Goal: Book appointment/travel/reservation

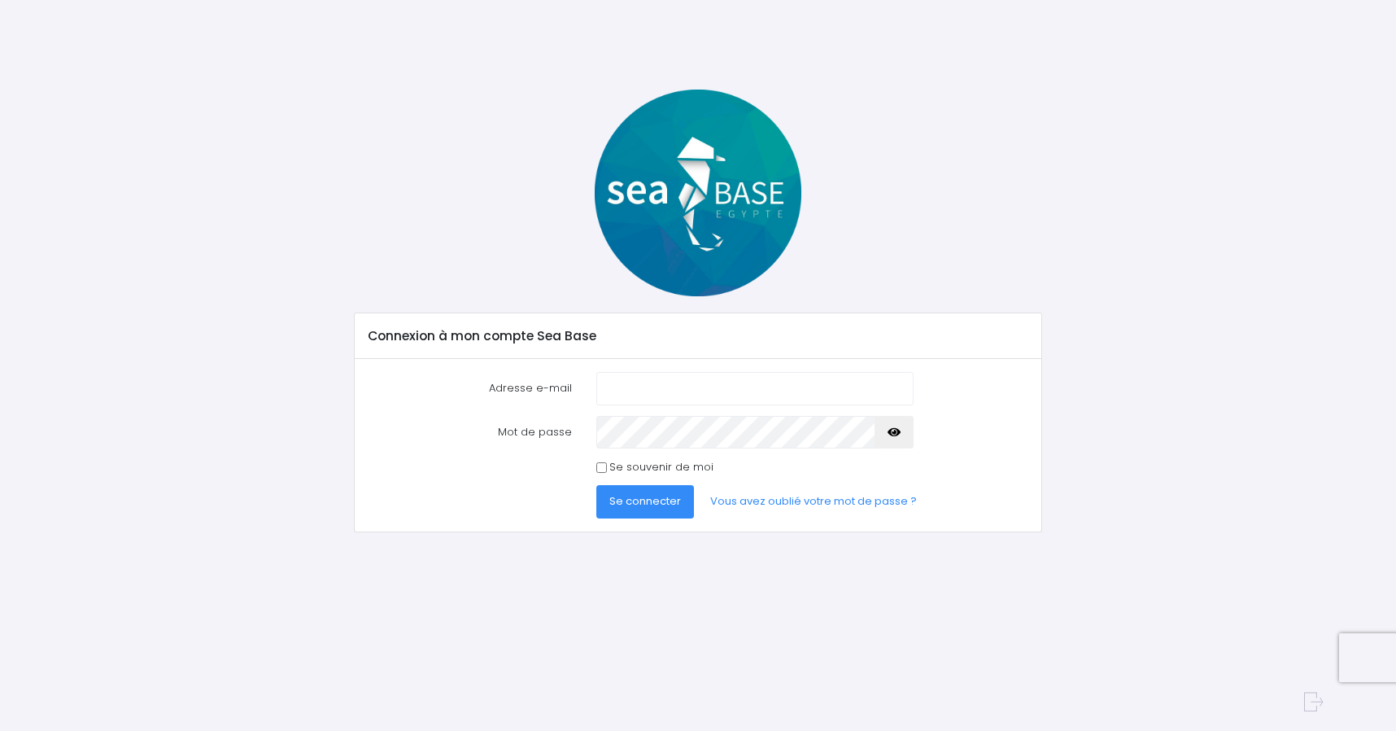
type input "[EMAIL_ADDRESS][DOMAIN_NAME]"
click at [640, 501] on span "Se connecter" at bounding box center [645, 500] width 72 height 15
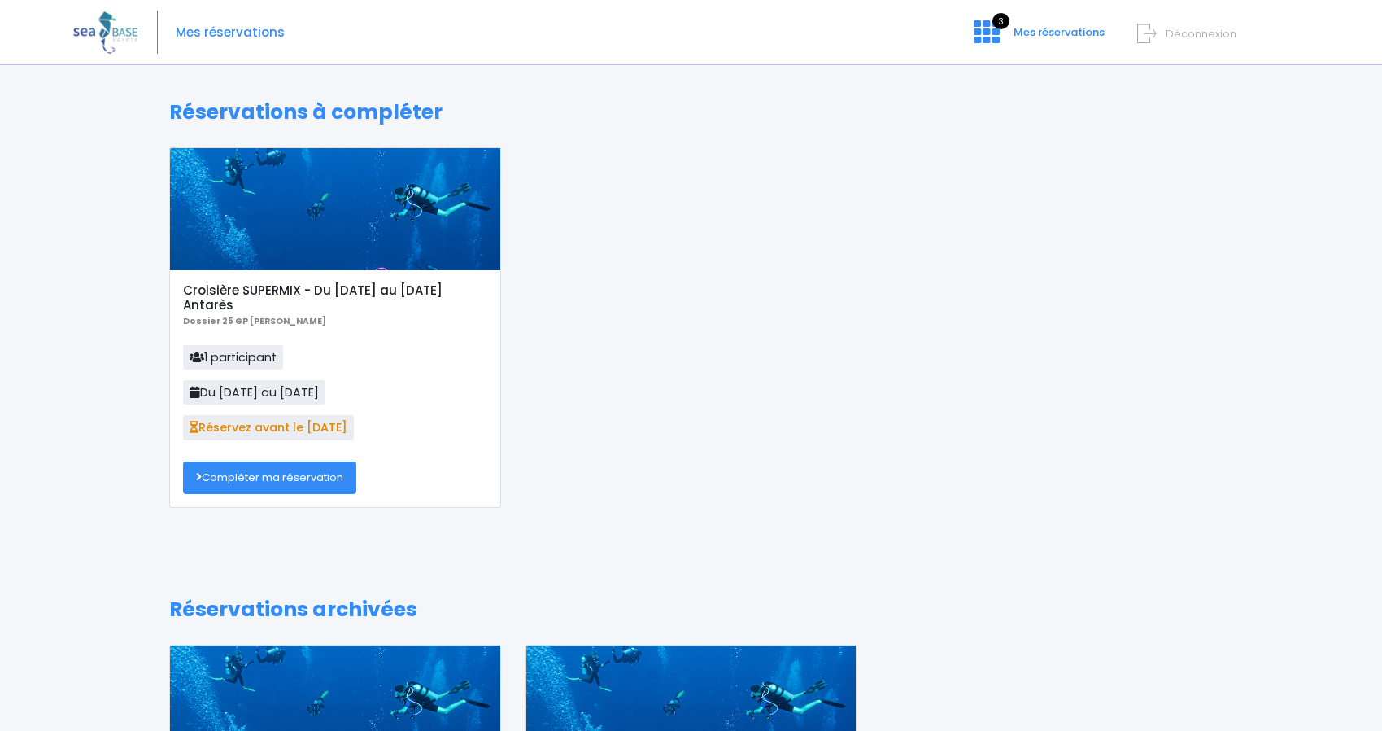
click at [295, 478] on link "Compléter ma réservation" at bounding box center [269, 477] width 173 height 33
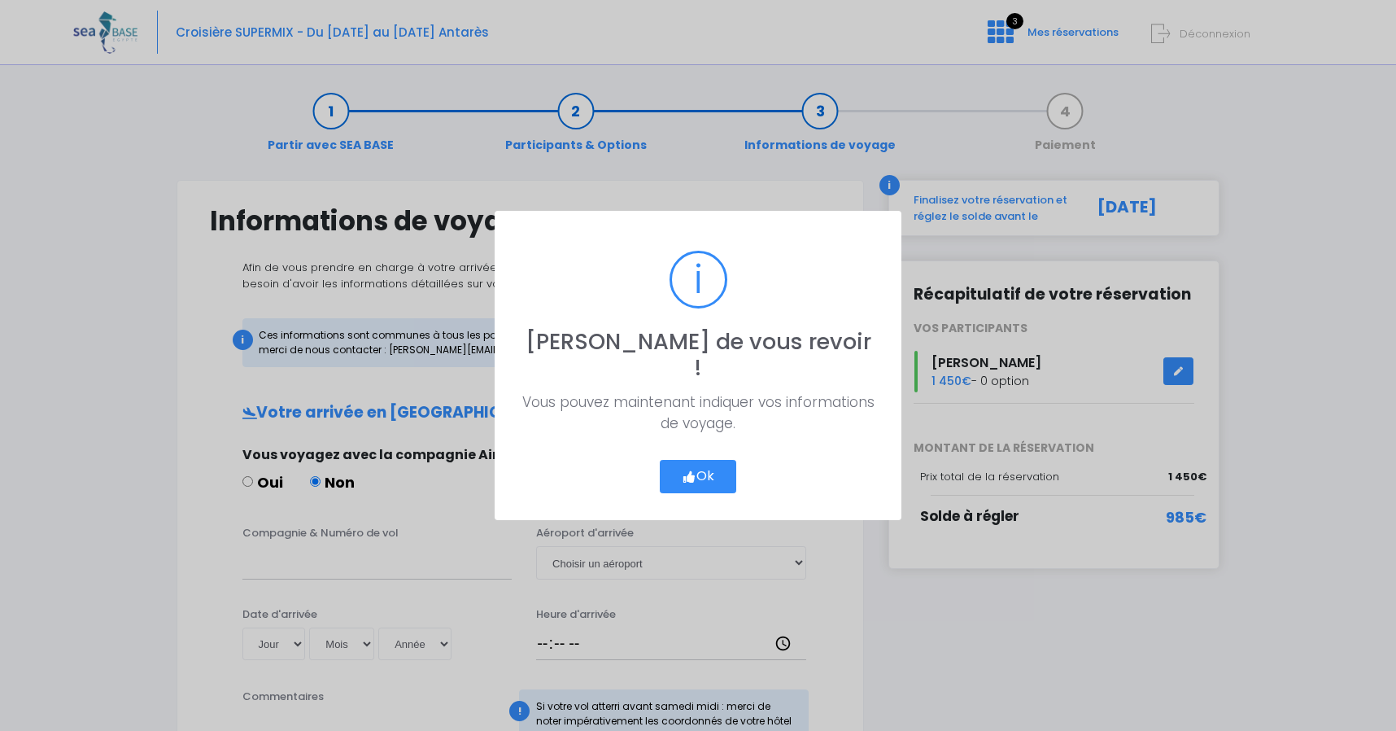
click at [708, 465] on button "Ok" at bounding box center [698, 477] width 76 height 34
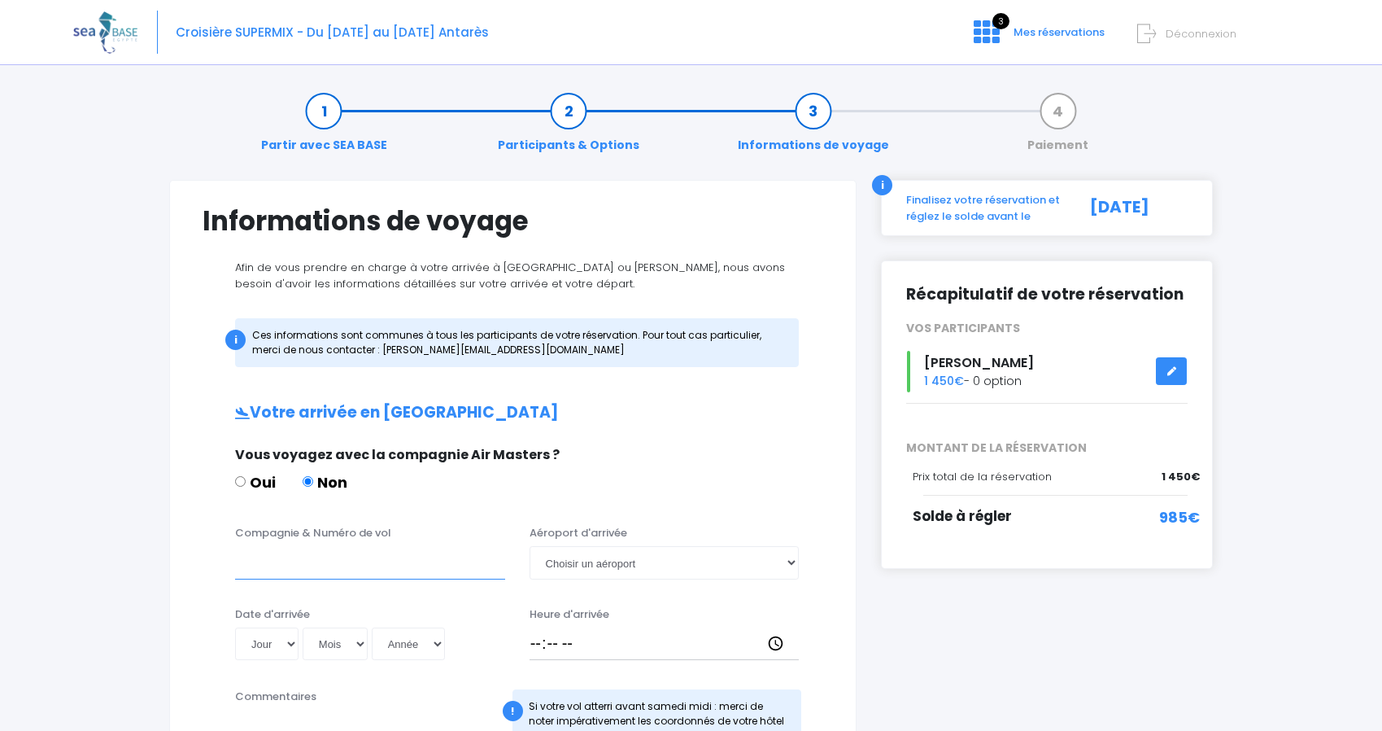
click at [299, 559] on input "Compagnie & Numéro de vol" at bounding box center [370, 562] width 270 height 33
click at [736, 212] on h1 "Informations de voyage" at bounding box center [513, 221] width 621 height 32
click at [264, 561] on input "Compagnie & Numéro de vol" at bounding box center [370, 562] width 270 height 33
paste input "Transavia <booking@e.transavia.com>"
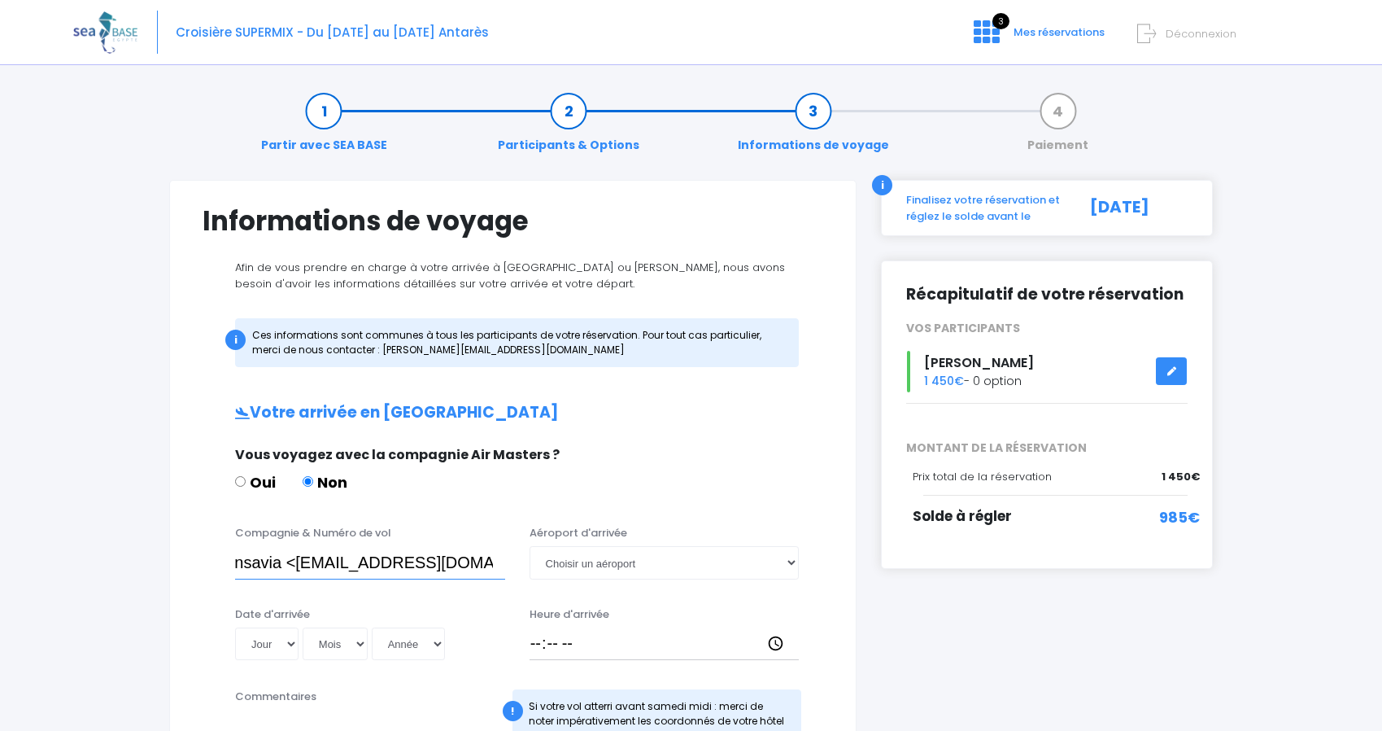
click at [257, 563] on input "Transavia <booking@e.transavia.com>" at bounding box center [370, 562] width 270 height 33
click at [705, 488] on div "Oui Non" at bounding box center [511, 485] width 552 height 28
click at [346, 552] on input "Transavia" at bounding box center [370, 562] width 270 height 33
paste input "vol: TO8062"
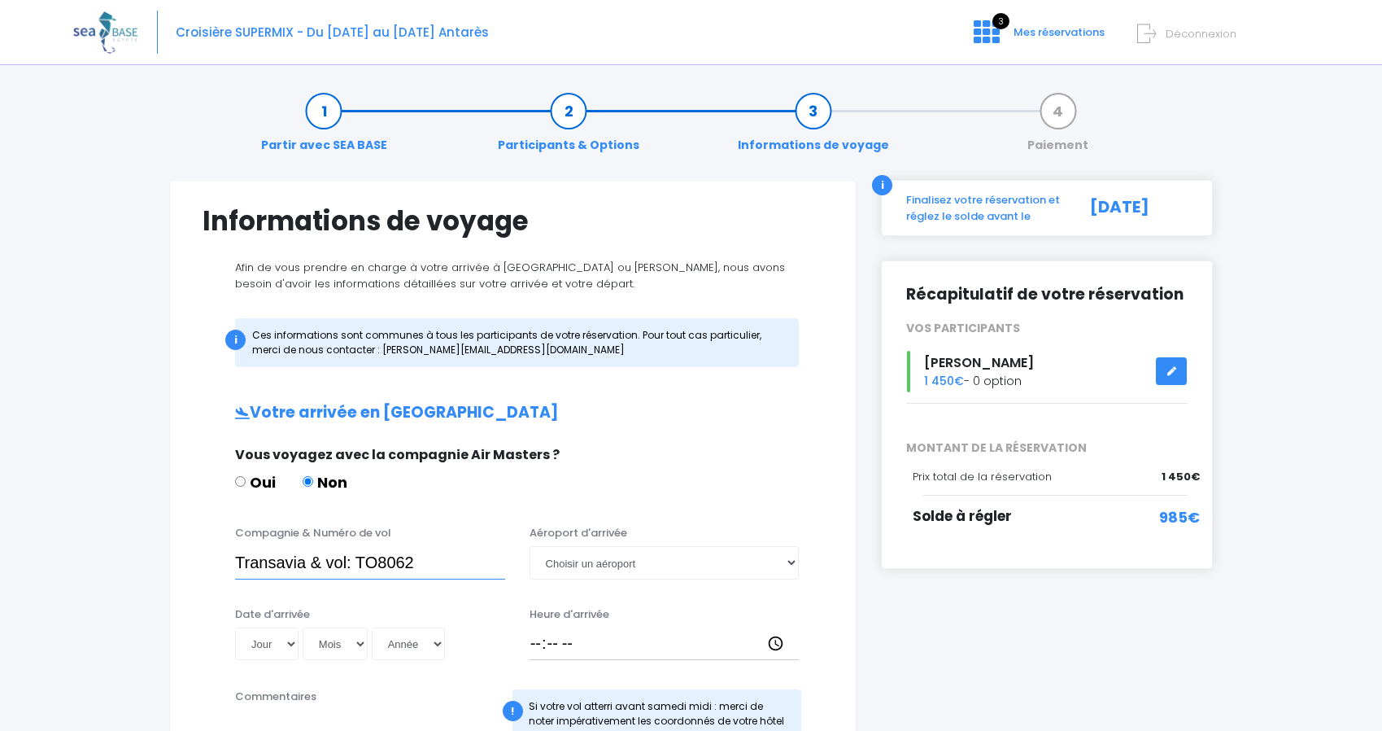
click at [345, 562] on input "Transavia & vol: TO8062" at bounding box center [370, 562] width 270 height 33
type input "Transavia & vol TO8062"
click at [235, 627] on select "Jour 01 02 03 04 05 06 07 08 09 10 11 12 13 14 15 16 17 18 19 20 21 22 23 24 25…" at bounding box center [266, 643] width 63 height 33
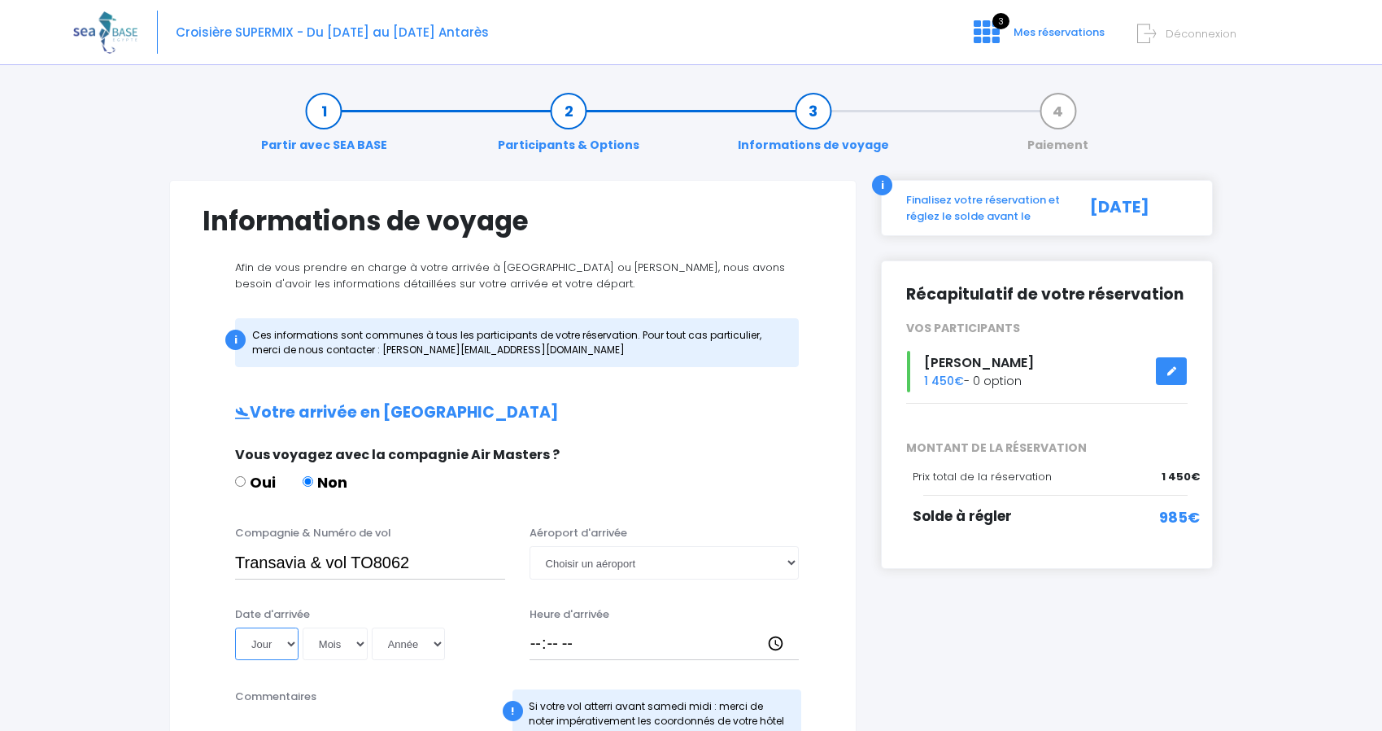
select select "15"
click option "15" at bounding box center [0, 0] width 0 height 0
click at [303, 627] on select "Mois 01 02 03 04 05 06 07 08 09 10 11 12" at bounding box center [335, 643] width 65 height 33
select select "11"
click option "11" at bounding box center [0, 0] width 0 height 0
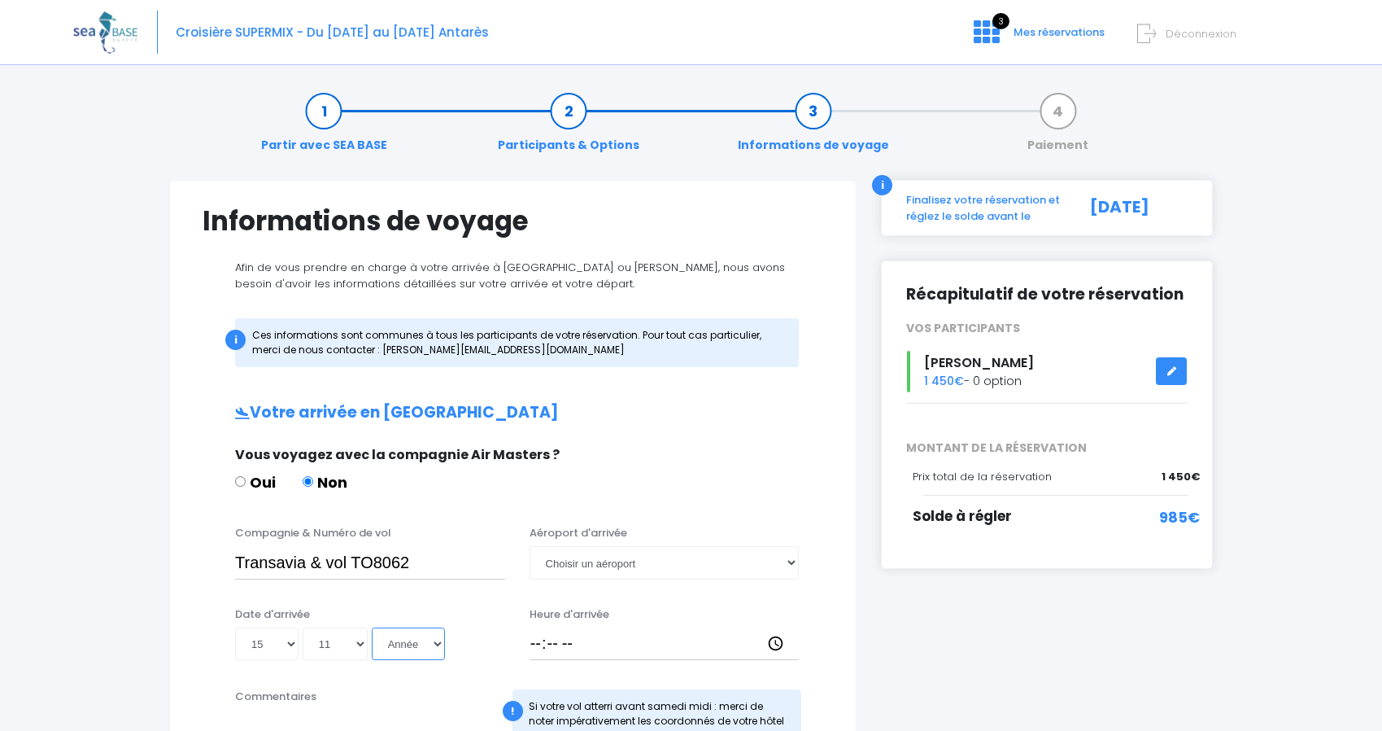
click at [372, 627] on select "Année 2045 2044 2043 2042 2041 2040 2039 2038 2037 2036 2035 2034 2033 2032 203…" at bounding box center [408, 643] width 73 height 33
select select "2025"
click option "2025" at bounding box center [0, 0] width 0 height 0
type input "2025-11-15"
click at [530, 546] on select "Choisir un aéroport Hurghada Marsa Alam" at bounding box center [665, 562] width 270 height 33
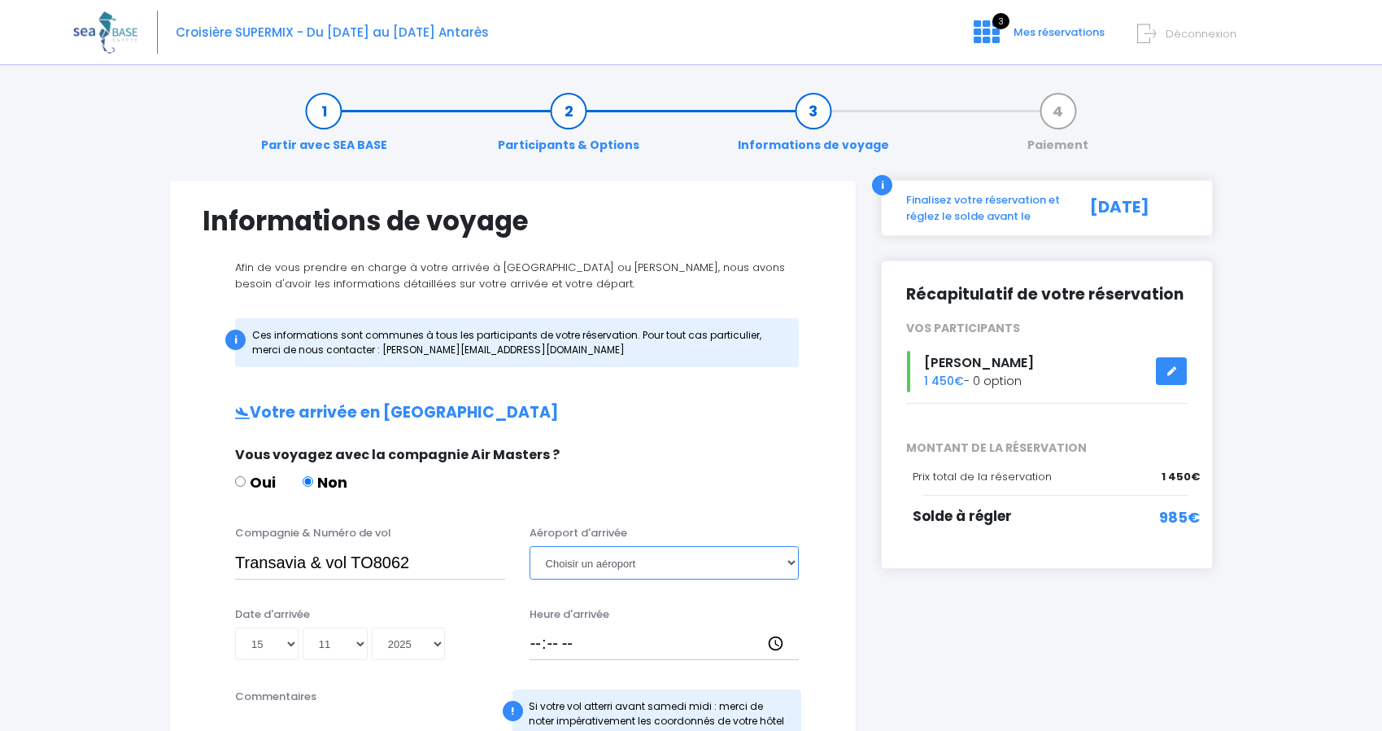
select select "Hurghada"
click option "Hurghada" at bounding box center [0, 0] width 0 height 0
click at [698, 29] on div "Croisière SUPERMIX - Du 15/11/25 au 22/11/25 Antarès 3 Mes réservations Déconne…" at bounding box center [679, 32] width 1212 height 65
click at [534, 646] on input "Heure d'arrivée" at bounding box center [665, 643] width 270 height 33
type input "14:45"
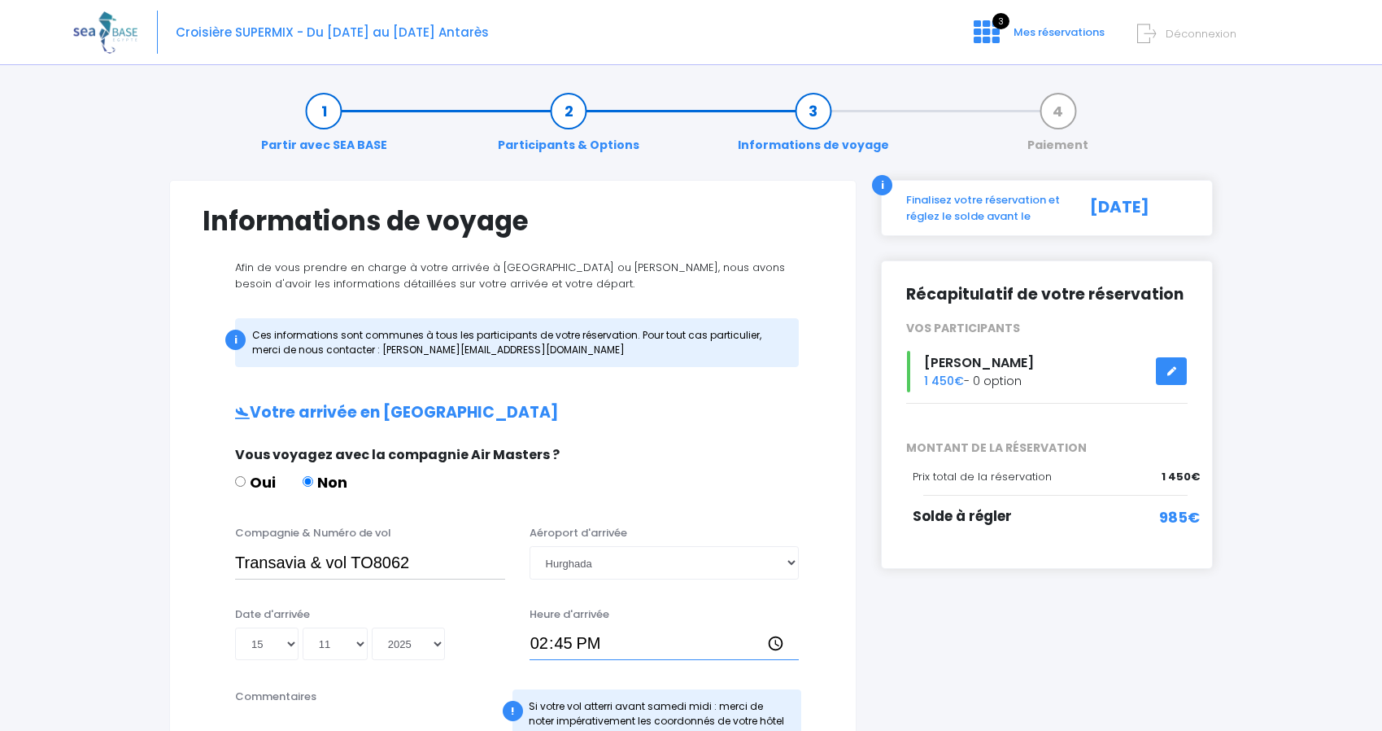
click at [652, 636] on input "14:45" at bounding box center [665, 643] width 270 height 33
click at [630, 642] on input "14:45" at bounding box center [665, 643] width 270 height 33
click at [669, 639] on input "14:45" at bounding box center [665, 643] width 270 height 33
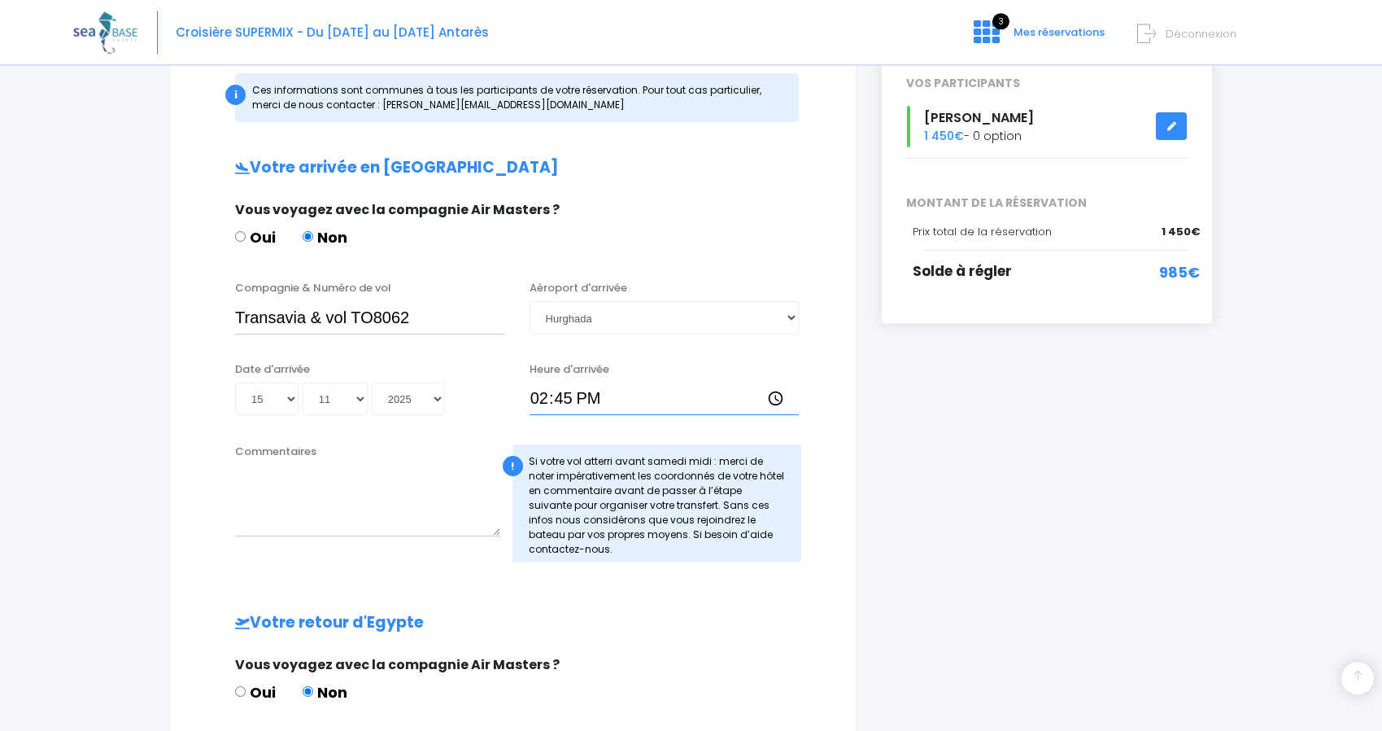
scroll to position [443, 0]
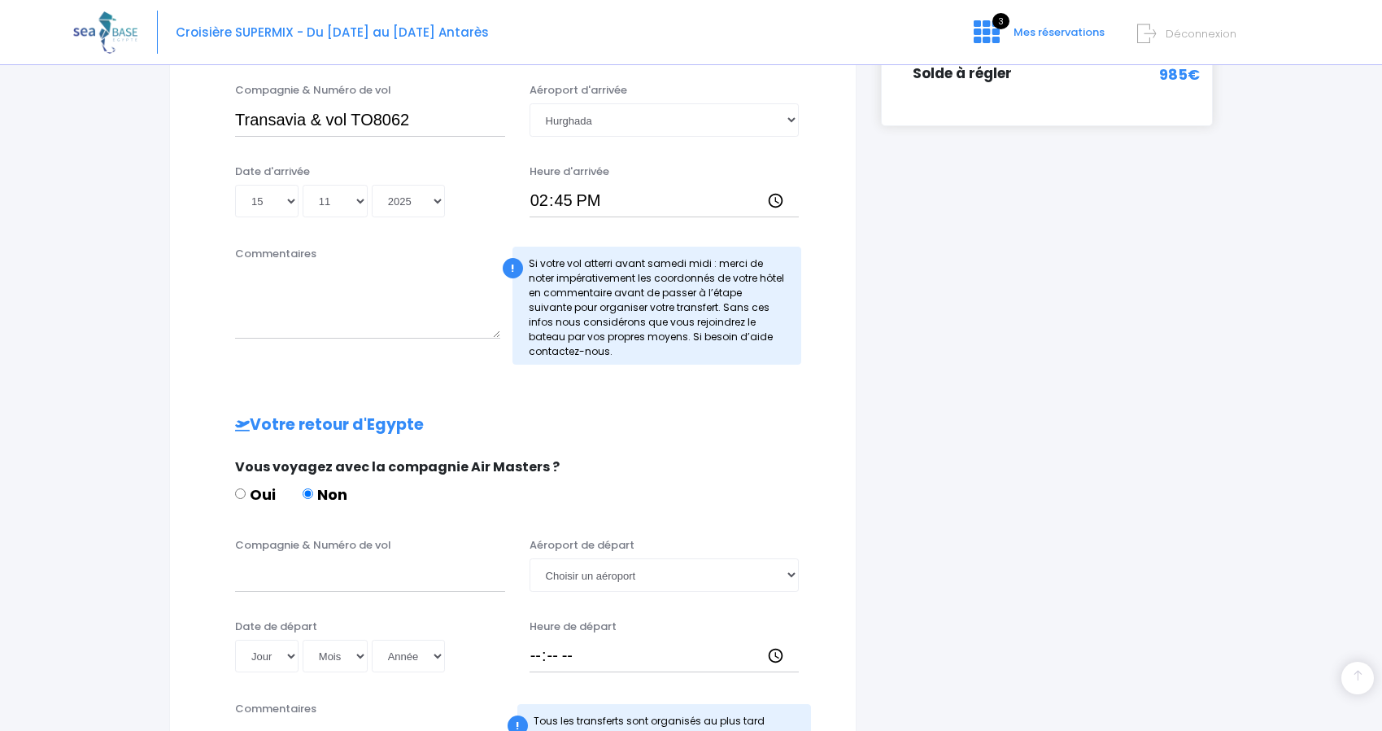
drag, startPoint x: 234, startPoint y: 118, endPoint x: 304, endPoint y: 120, distance: 70.0
click at [304, 120] on div "Compagnie & Numéro de vol Transavia & vol TO8062" at bounding box center [370, 109] width 295 height 54
drag, startPoint x: 236, startPoint y: 115, endPoint x: 413, endPoint y: 119, distance: 176.6
click at [413, 119] on input "Transavia & vol TO8062" at bounding box center [370, 119] width 270 height 33
click at [237, 572] on input "Compagnie & Numéro de vol" at bounding box center [370, 574] width 270 height 33
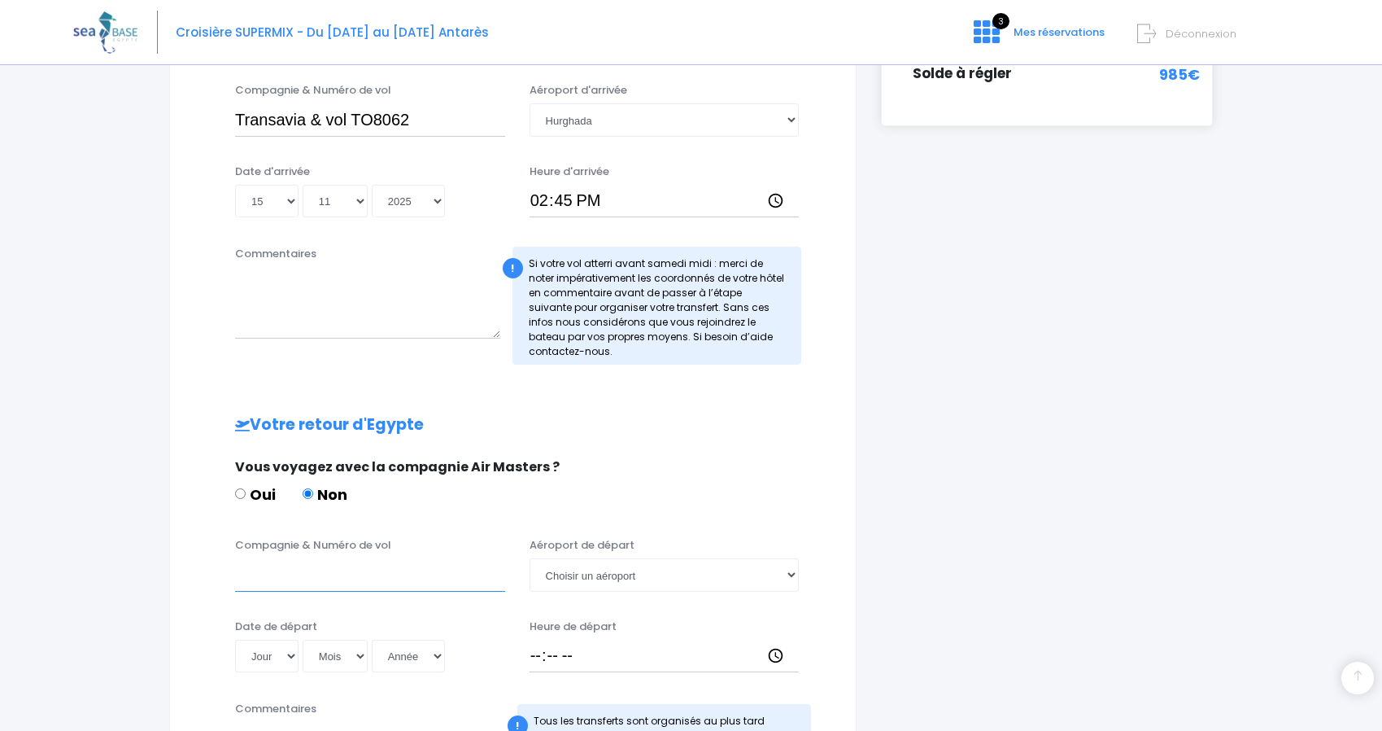
paste input "Transavia & vol TO8062"
type input "Transavia & vol TO8063"
click at [1279, 509] on div "Partir avec SEA BASE Participants & Options Informations de voyage Paiement Inf…" at bounding box center [691, 310] width 1236 height 1354
select select "22"
click option "22" at bounding box center [0, 0] width 0 height 0
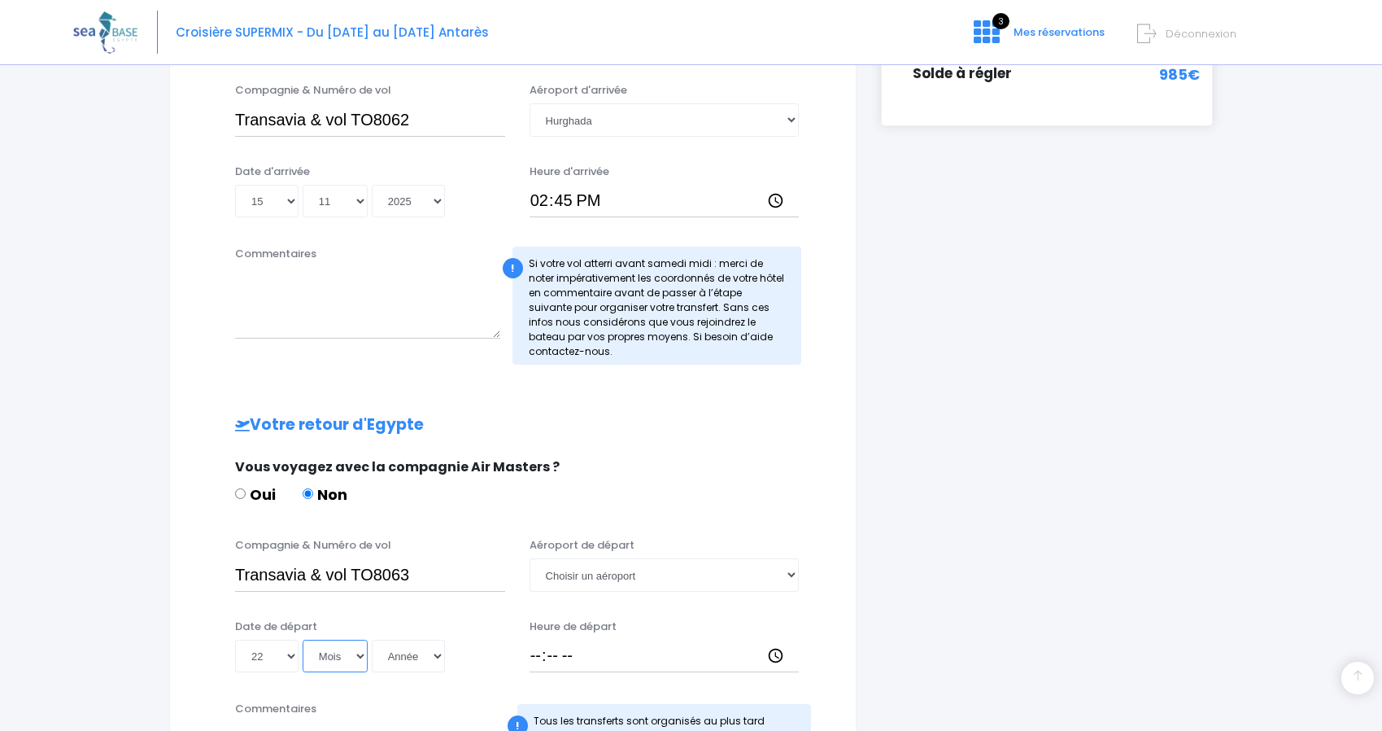
click at [303, 640] on select "Mois 01 02 03 04 05 06 07 08 09 10 11 12" at bounding box center [335, 656] width 65 height 33
select select "11"
click option "11" at bounding box center [0, 0] width 0 height 0
click at [372, 640] on select "Année 2045 2044 2043 2042 2041 2040 2039 2038 2037 2036 2035 2034 2033 2032 203…" at bounding box center [408, 656] width 73 height 33
select select "2025"
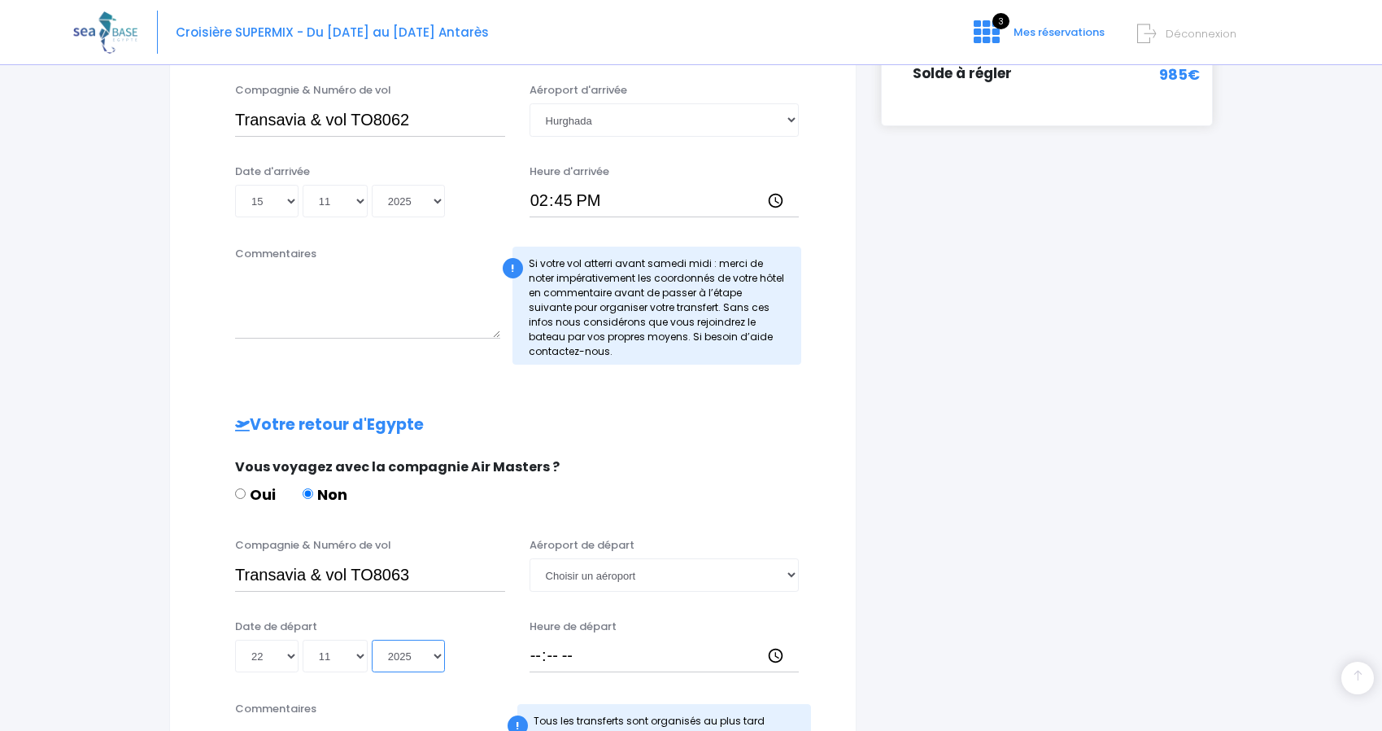
click option "2025" at bounding box center [0, 0] width 0 height 0
type input "2025-11-22"
click at [535, 657] on input "Heure de départ" at bounding box center [665, 656] width 270 height 33
type input "15:40"
click at [113, 620] on div "Partir avec SEA BASE Participants & Options Informations de voyage Paiement Inf…" at bounding box center [691, 310] width 1236 height 1354
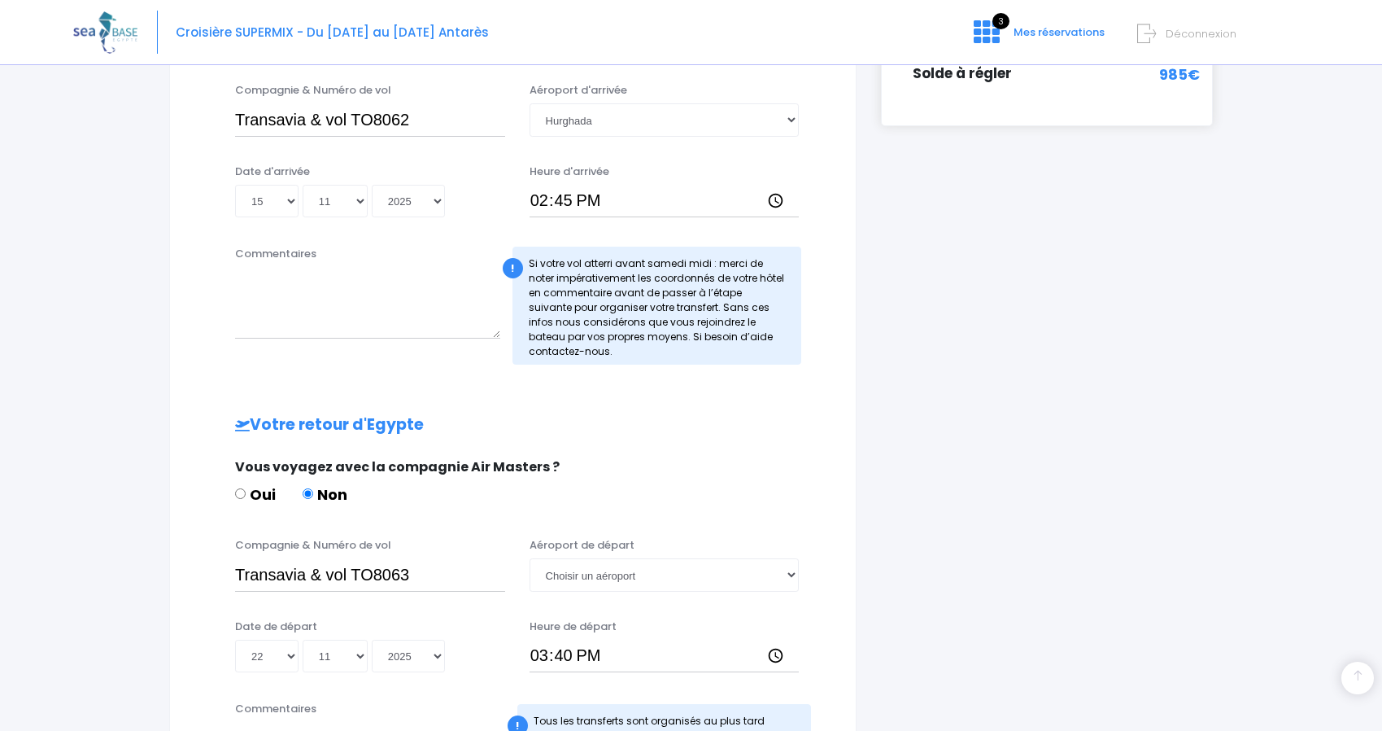
click at [1012, 568] on div "i Finalisez votre réservation et réglez le solde avant le 01/10/2025 Récapitula…" at bounding box center [1047, 291] width 356 height 1108
click at [530, 558] on select "Choisir un aéroport Hurghada Marsa Alam" at bounding box center [665, 574] width 270 height 33
select select "Hurghada"
click option "Hurghada" at bounding box center [0, 0] width 0 height 0
click at [87, 583] on div "Partir avec SEA BASE Participants & Options Informations de voyage Paiement Inf…" at bounding box center [691, 310] width 1236 height 1354
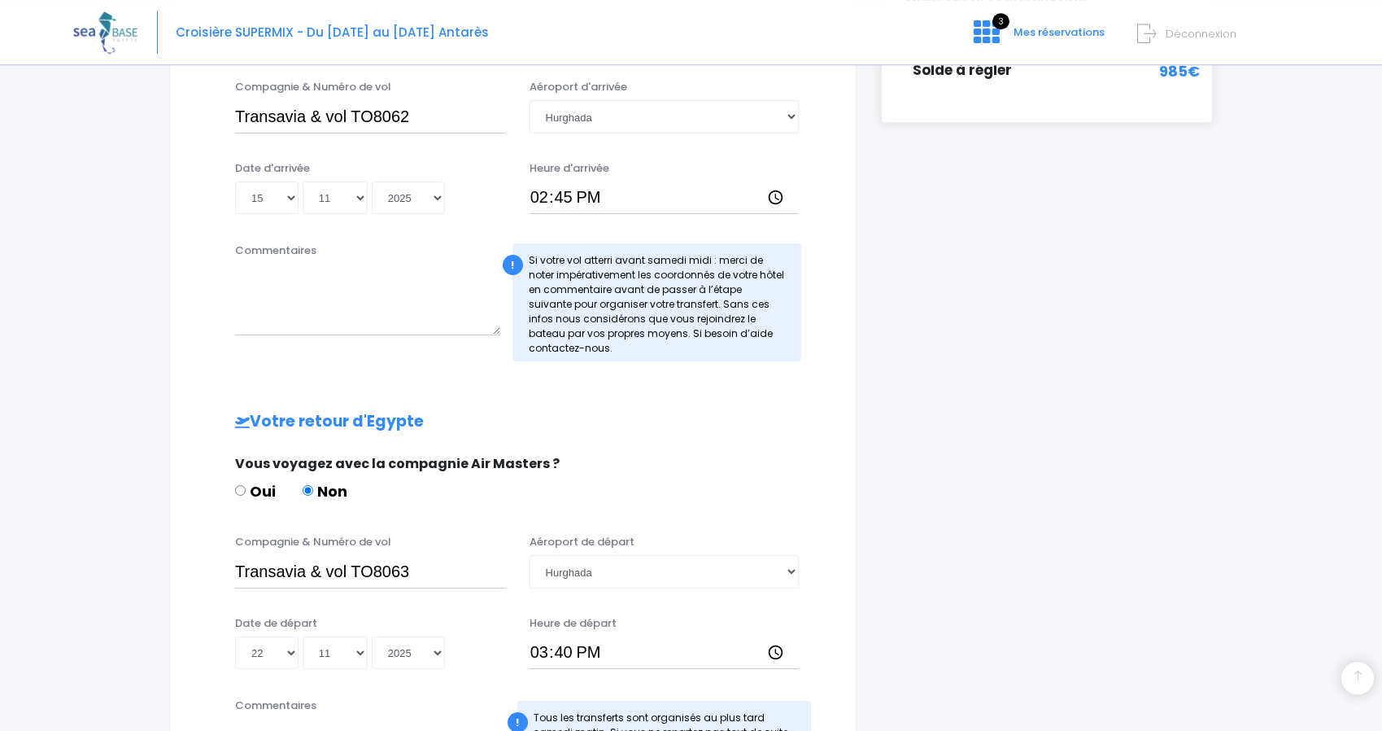
scroll to position [699, 0]
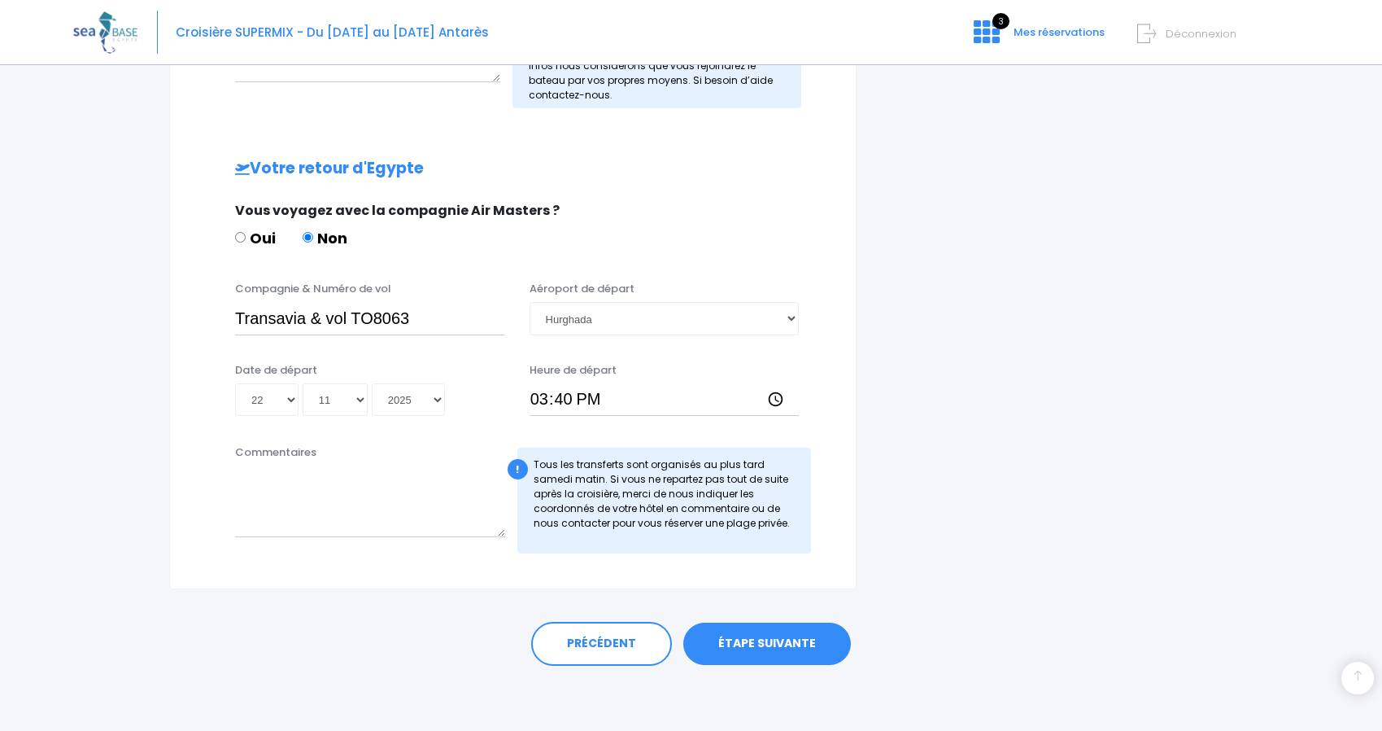
click at [788, 640] on link "ÉTAPE SUIVANTE" at bounding box center [768, 643] width 168 height 42
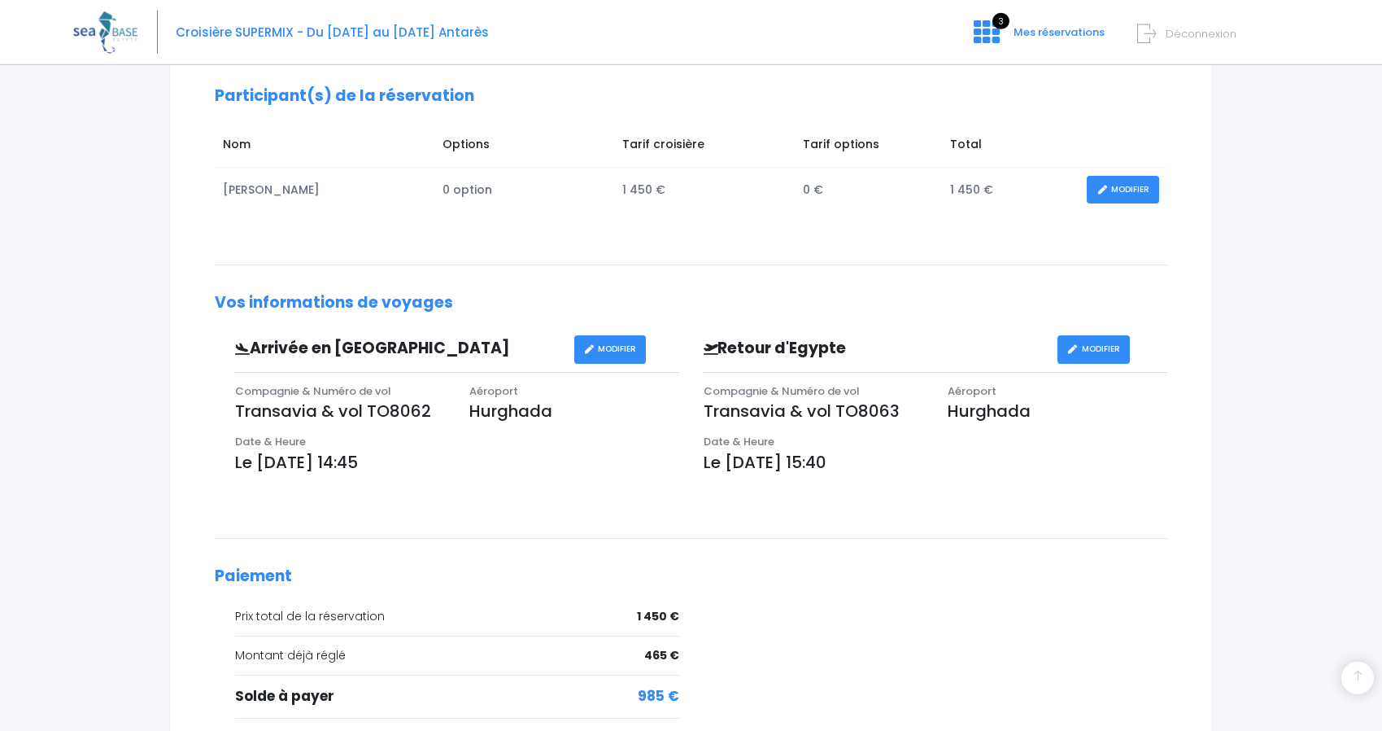
scroll to position [414, 0]
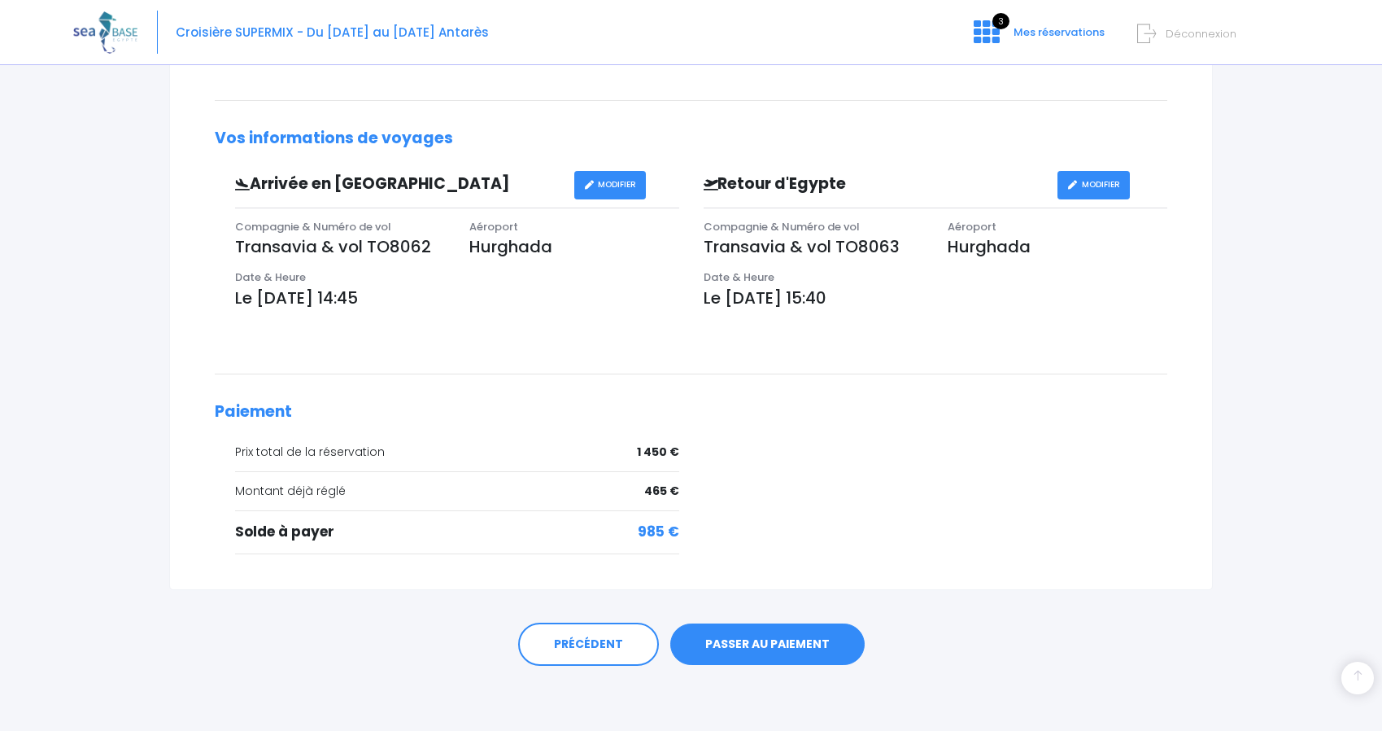
click at [828, 400] on div "Vous arrivez à la dernière étape de votre réservation, votre départ est proche.…" at bounding box center [691, 205] width 977 height 719
click at [781, 643] on link "PASSER AU PAIEMENT" at bounding box center [767, 644] width 194 height 42
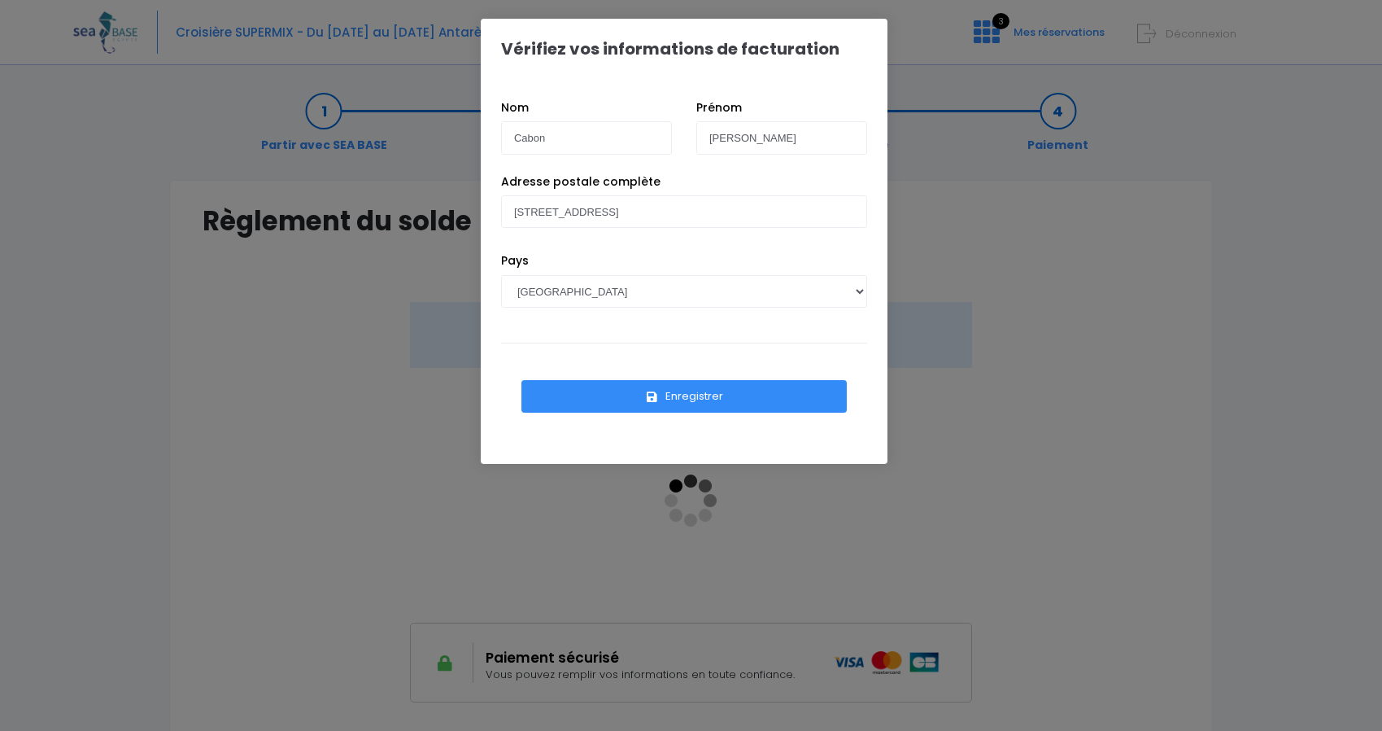
click at [642, 390] on button "Enregistrer" at bounding box center [684, 396] width 325 height 33
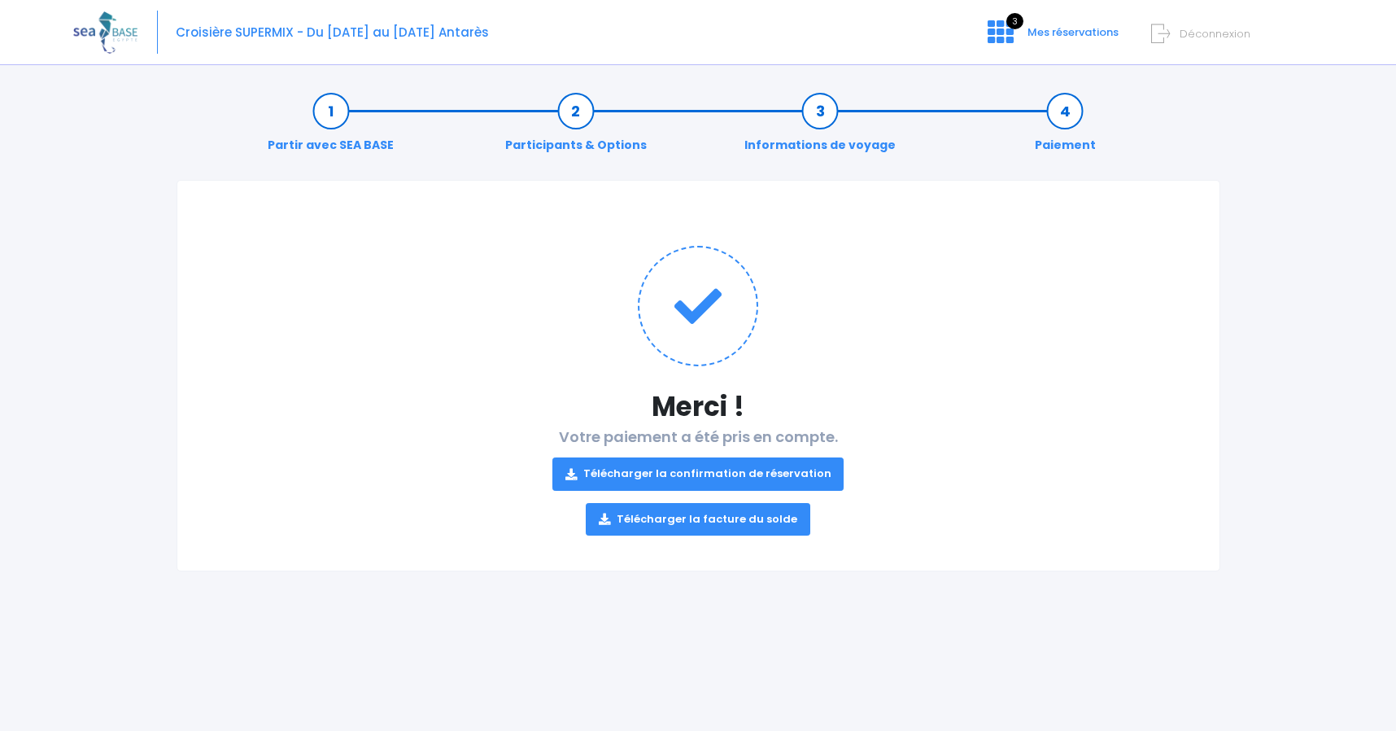
click at [697, 519] on link "Télécharger la facture du solde" at bounding box center [698, 519] width 225 height 33
click at [666, 472] on link "Télécharger la confirmation de réservation" at bounding box center [699, 473] width 292 height 33
